Goal: Obtain resource: Download file/media

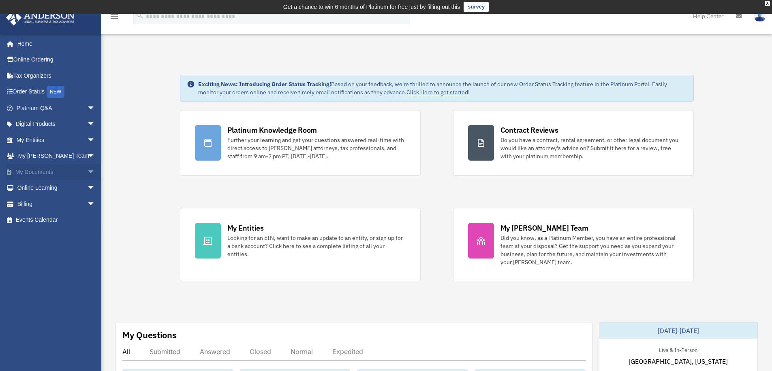
click at [30, 170] on link "My Documents arrow_drop_down" at bounding box center [57, 172] width 102 height 16
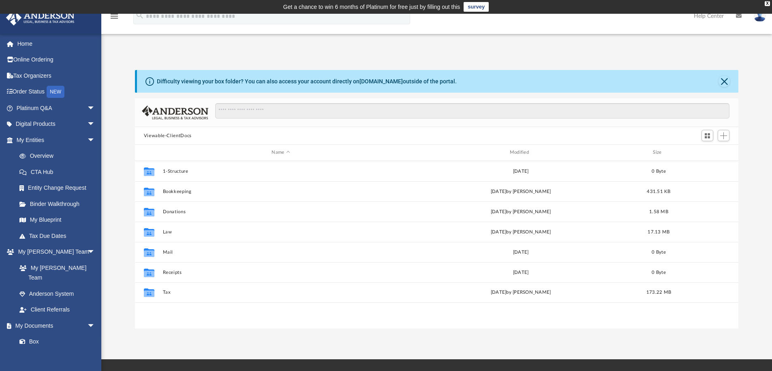
scroll to position [178, 597]
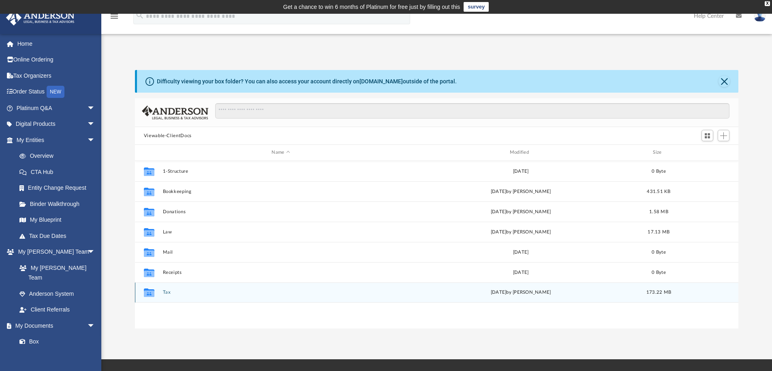
click at [152, 292] on icon "grid" at bounding box center [149, 294] width 11 height 6
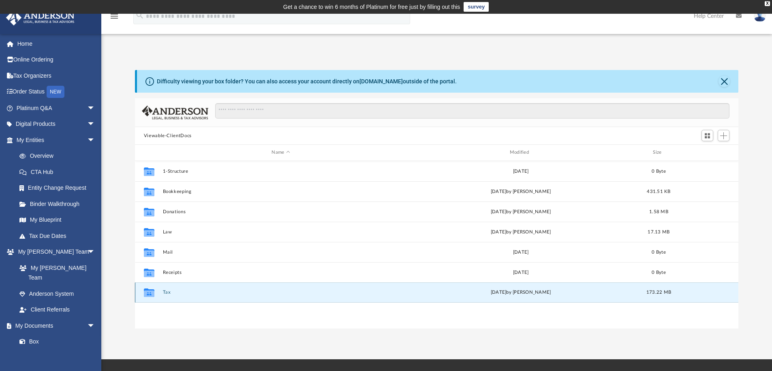
click at [150, 293] on icon "grid" at bounding box center [149, 293] width 11 height 9
click at [167, 293] on button "Tax" at bounding box center [280, 292] width 236 height 5
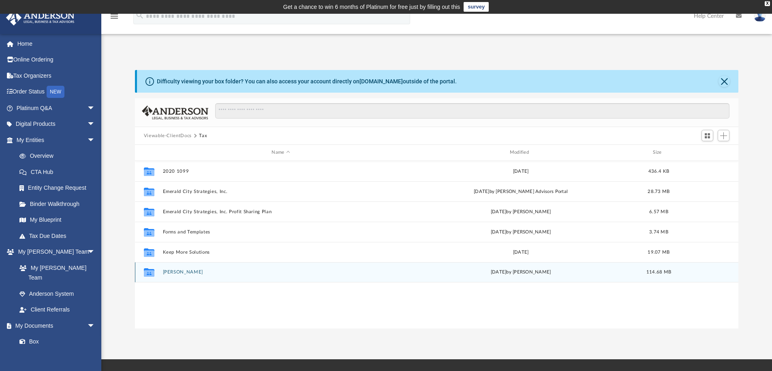
click at [175, 271] on button "Zagaria, Carol" at bounding box center [280, 272] width 236 height 5
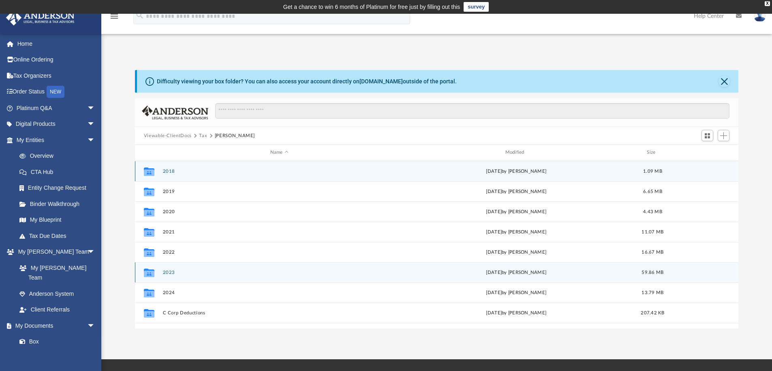
scroll to position [35, 0]
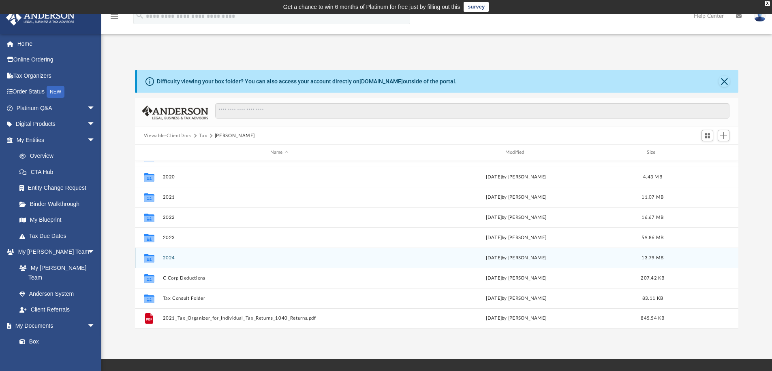
click at [170, 257] on button "2024" at bounding box center [278, 258] width 233 height 5
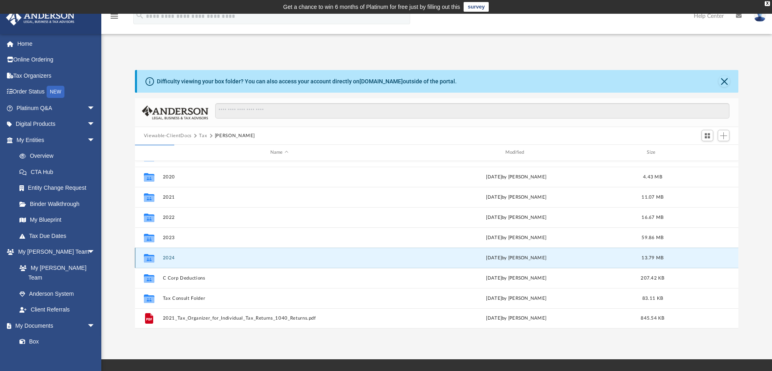
scroll to position [0, 0]
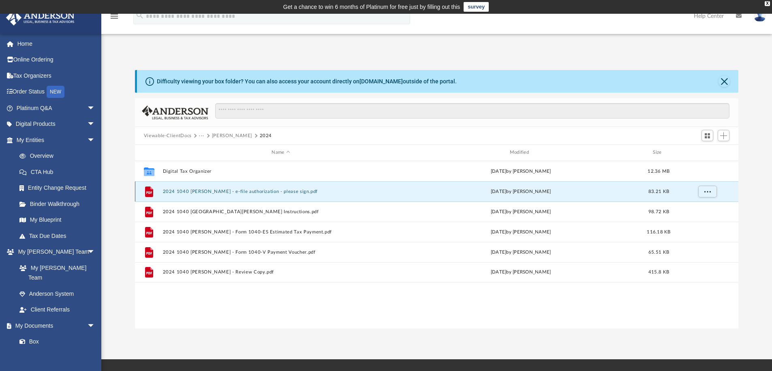
click at [227, 191] on button "2024 1040 Zagaria, Carol - e-file authorization - please sign.pdf" at bounding box center [280, 191] width 236 height 5
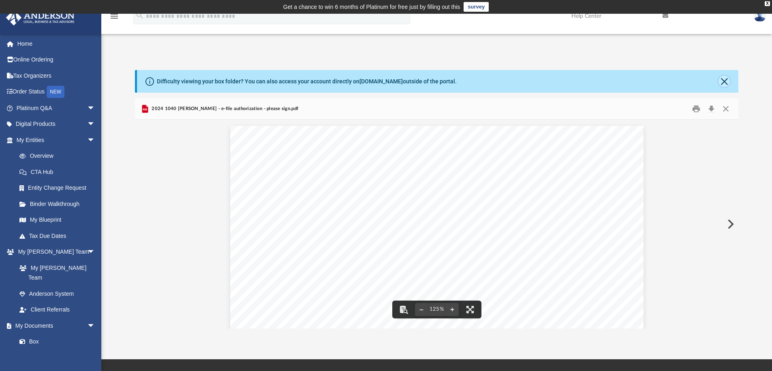
click at [725, 78] on button "Close" at bounding box center [723, 81] width 11 height 11
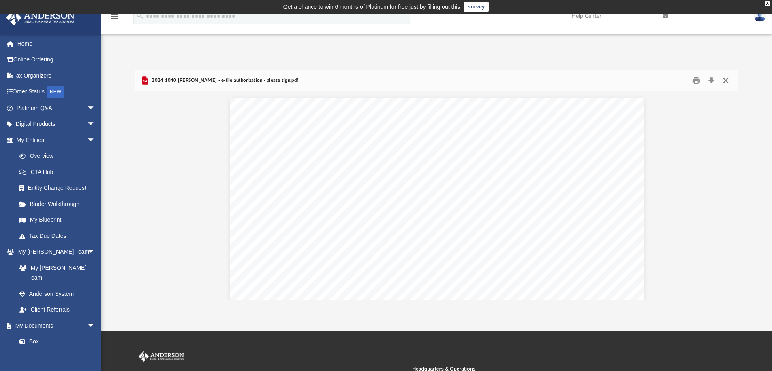
click at [725, 80] on button "Close" at bounding box center [725, 81] width 15 height 13
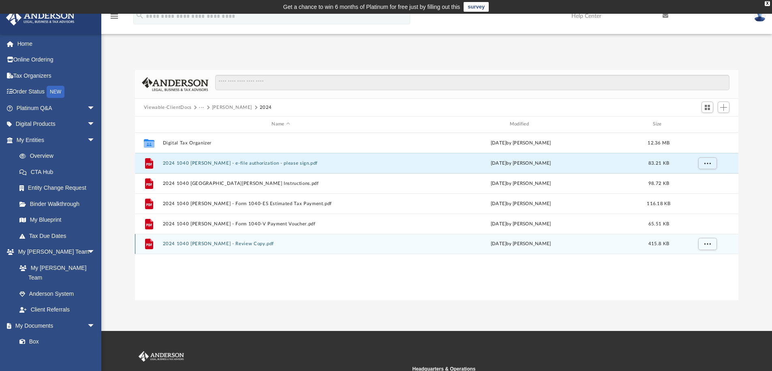
click at [219, 247] on button "2024 1040 Zagaria, Carol - Review Copy.pdf" at bounding box center [280, 243] width 236 height 5
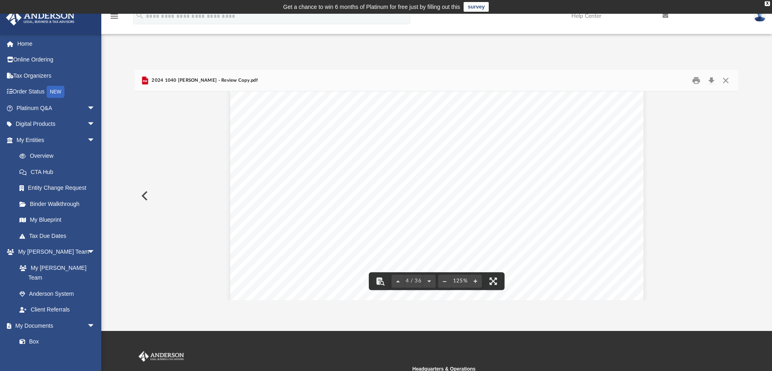
scroll to position [1941, 0]
drag, startPoint x: 500, startPoint y: 216, endPoint x: 495, endPoint y: 216, distance: 5.7
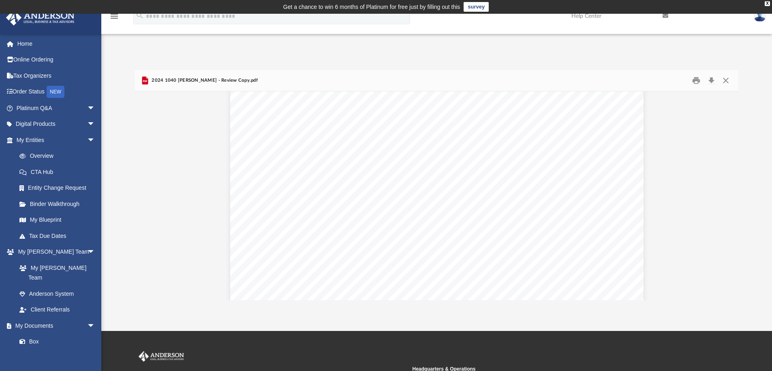
scroll to position [14259, 0]
